Goal: Communication & Community: Answer question/provide support

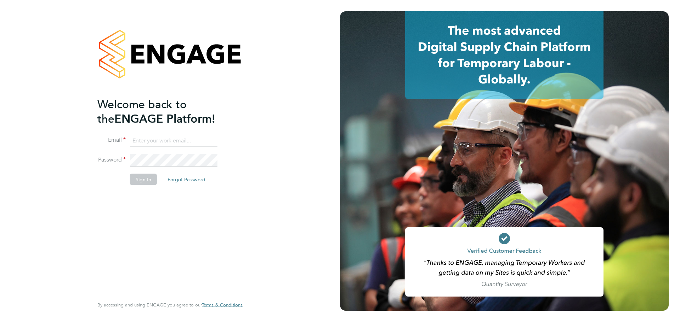
type input "jasmine@xede.co.uk"
click at [142, 177] on button "Sign In" at bounding box center [143, 179] width 27 height 11
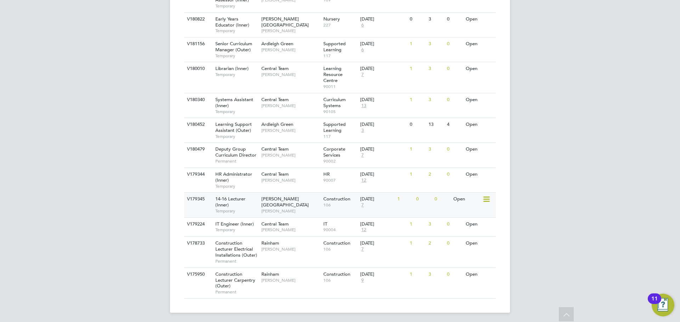
scroll to position [362, 0]
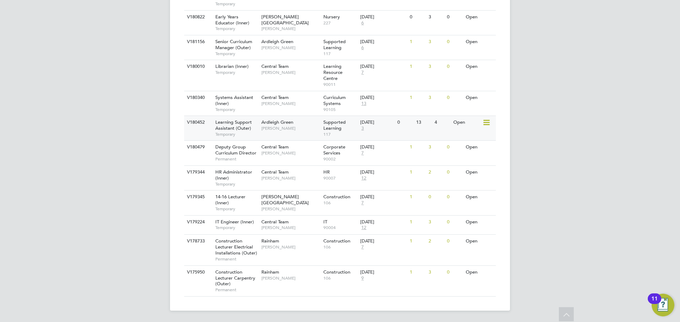
click at [288, 129] on span "[PERSON_NAME]" at bounding box center [290, 129] width 58 height 6
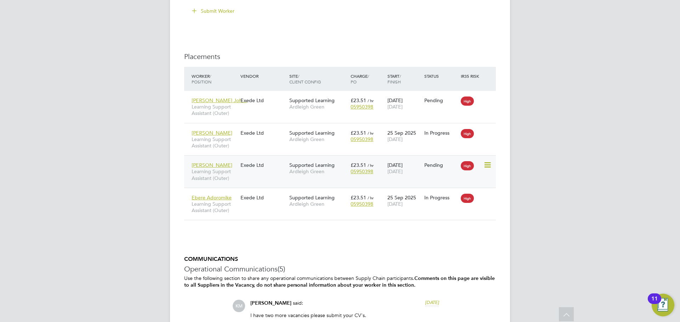
click at [213, 175] on span "Learning Support Assistant (Outer)" at bounding box center [214, 175] width 45 height 13
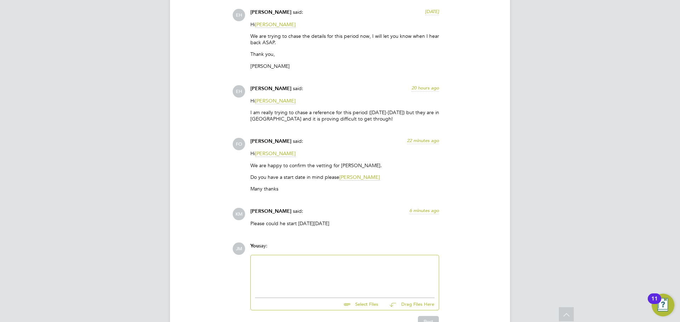
click at [303, 277] on div at bounding box center [344, 275] width 179 height 30
click at [316, 264] on div "Hi [PERSON_NAME], Yes no problem, i will tell him to arrive at 8.45am and reque…" at bounding box center [344, 275] width 179 height 30
click at [485, 243] on div "JM You say: Hi [PERSON_NAME], Yes no problem, I will tell him to arrive at 8.45…" at bounding box center [363, 285] width 263 height 85
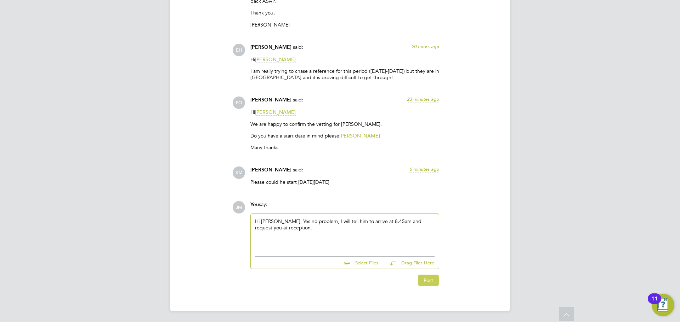
click at [423, 283] on button "Post" at bounding box center [428, 280] width 21 height 11
